Goal: Task Accomplishment & Management: Use online tool/utility

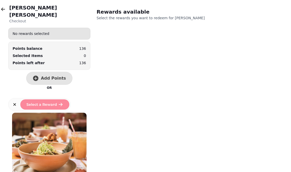
click at [8, 9] on button "button" at bounding box center [3, 9] width 10 height 10
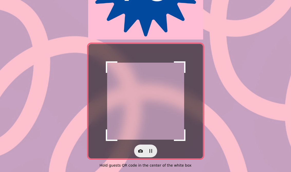
scroll to position [97, 0]
click at [138, 149] on icon "button" at bounding box center [140, 150] width 5 height 3
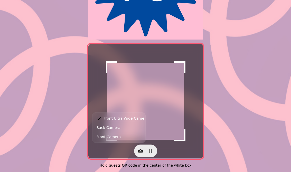
click at [132, 128] on button "Back Camera" at bounding box center [118, 127] width 51 height 9
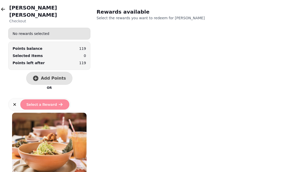
click at [59, 76] on span "Add Points" at bounding box center [53, 78] width 25 height 4
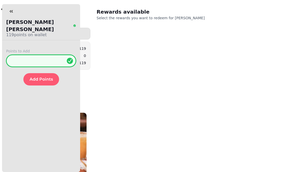
click at [56, 55] on input "*" at bounding box center [41, 61] width 70 height 12
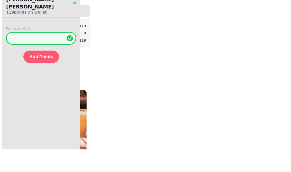
type input "**"
click at [55, 73] on button "Add Points" at bounding box center [41, 79] width 36 height 12
